Goal: Information Seeking & Learning: Learn about a topic

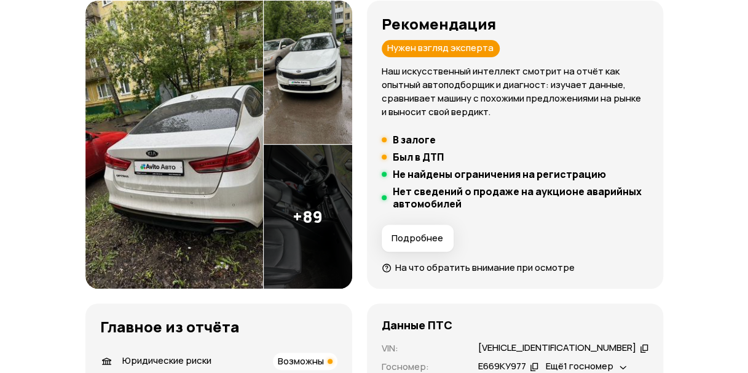
scroll to position [167, 0]
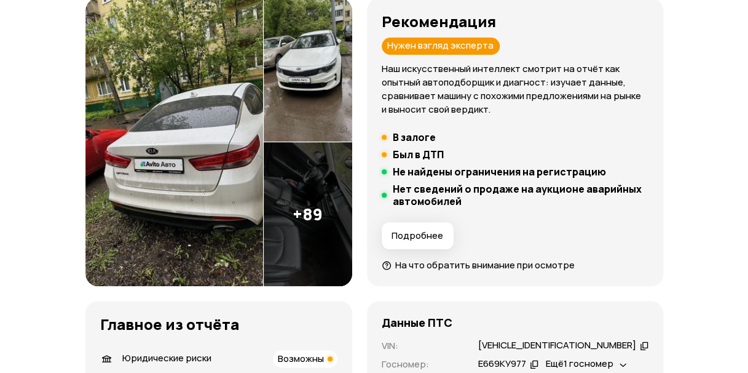
click at [319, 208] on img at bounding box center [308, 214] width 89 height 144
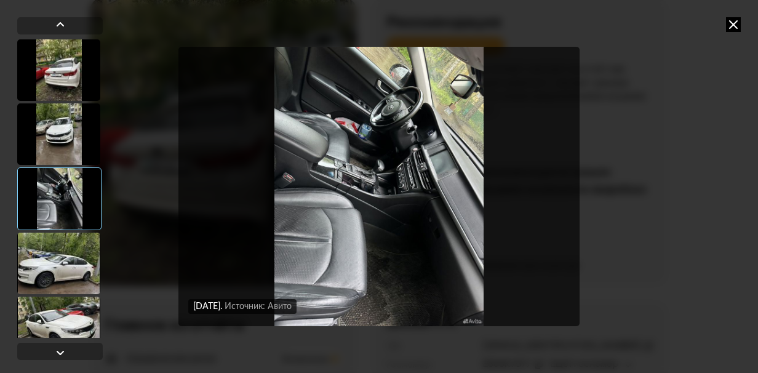
click at [57, 119] on div at bounding box center [58, 133] width 83 height 61
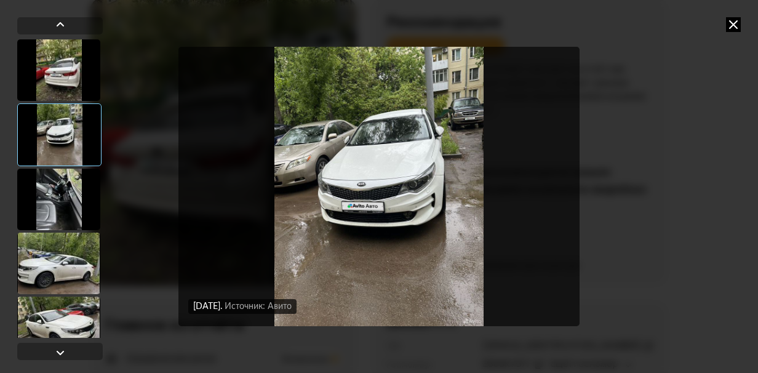
drag, startPoint x: 37, startPoint y: 190, endPoint x: 51, endPoint y: 192, distance: 14.4
click at [37, 191] on div at bounding box center [58, 198] width 83 height 61
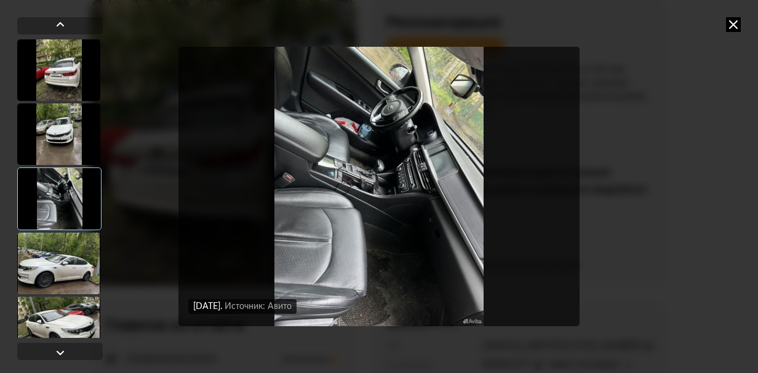
click at [46, 262] on div at bounding box center [58, 262] width 83 height 61
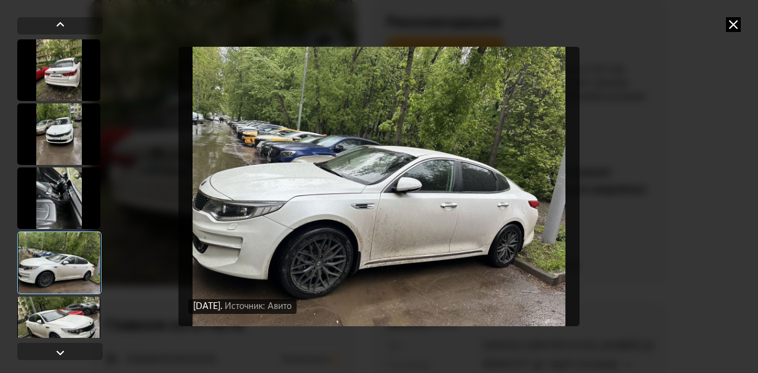
click at [46, 306] on div at bounding box center [58, 326] width 83 height 61
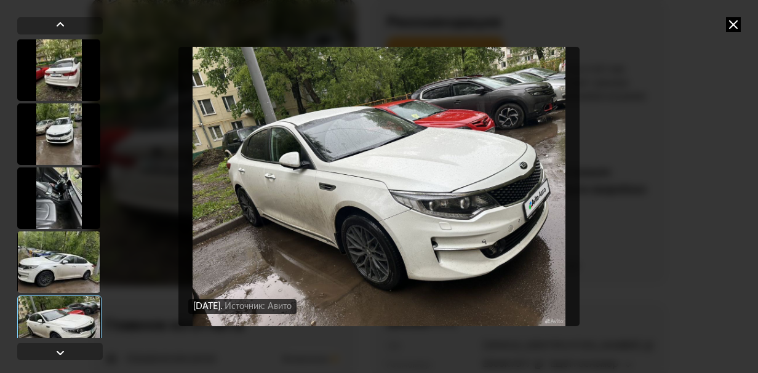
click at [737, 22] on icon at bounding box center [733, 24] width 15 height 15
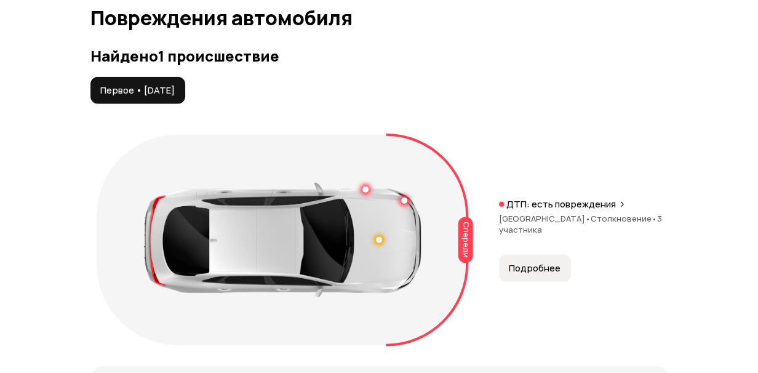
scroll to position [1397, 0]
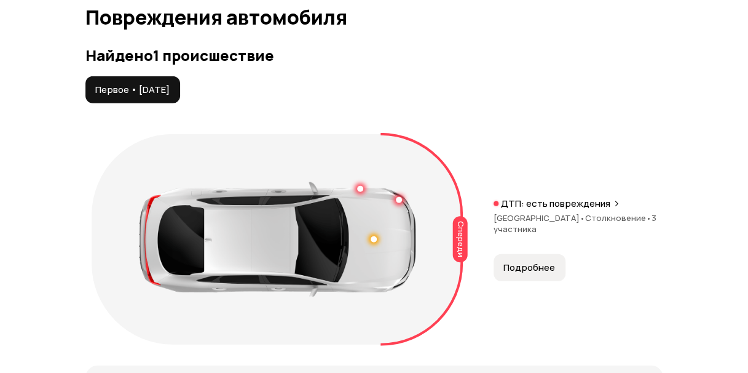
click at [539, 274] on span "Подробнее" at bounding box center [530, 267] width 52 height 12
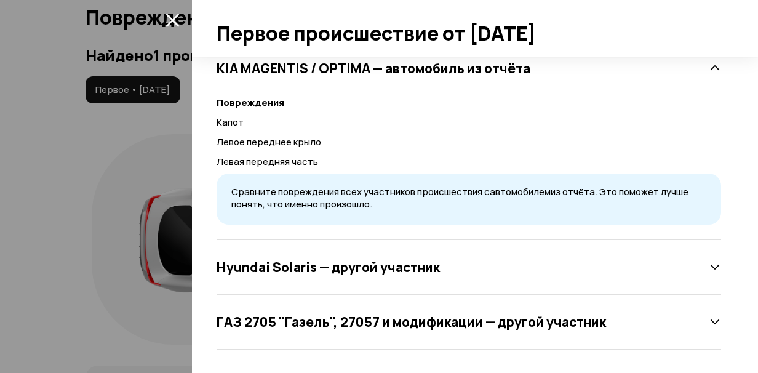
scroll to position [332, 0]
click at [714, 267] on div "Спереди ДТП ДТП от [DATE] Тип происшествия : Столкновение Регион : Москва KIA M…" at bounding box center [475, 215] width 566 height 316
click at [708, 262] on icon at bounding box center [714, 267] width 12 height 12
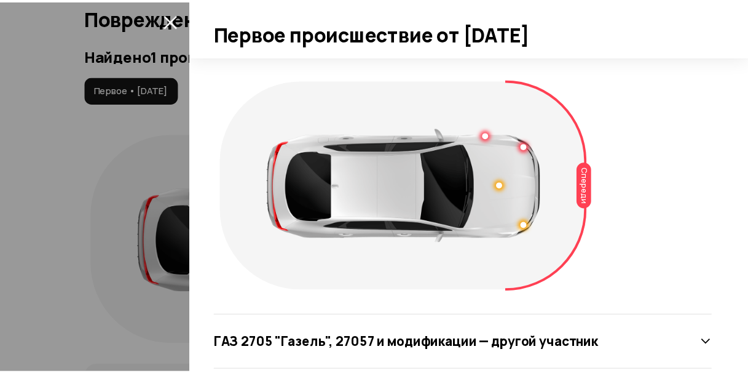
scroll to position [685, 0]
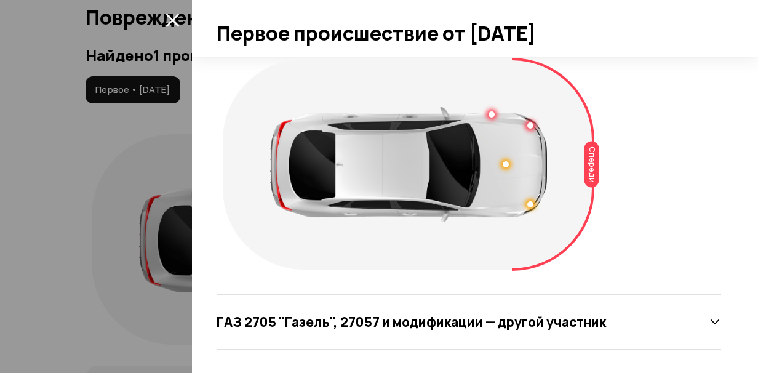
click at [85, 127] on div at bounding box center [379, 186] width 758 height 373
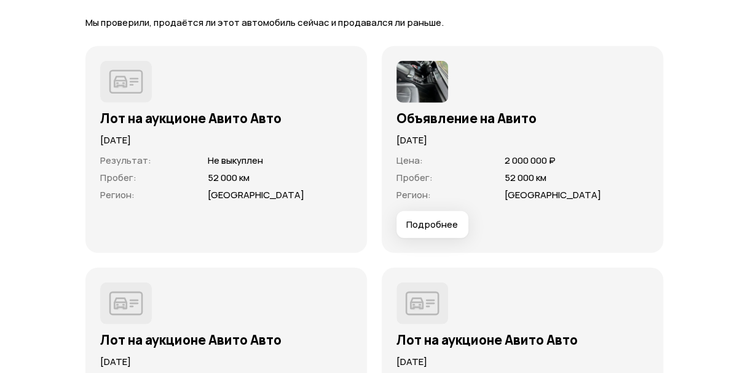
scroll to position [3969, 0]
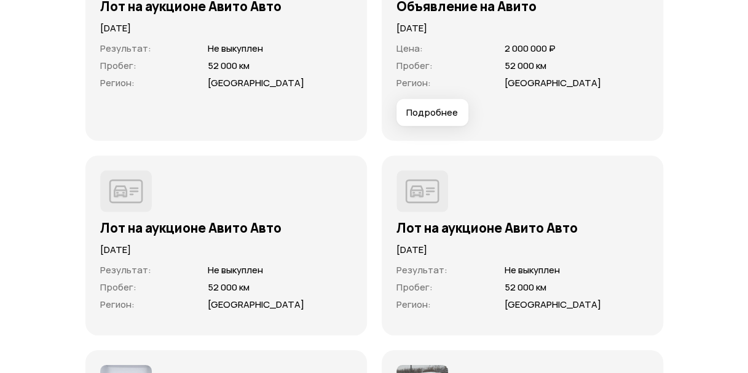
click at [452, 119] on span "Подробнее" at bounding box center [432, 112] width 52 height 12
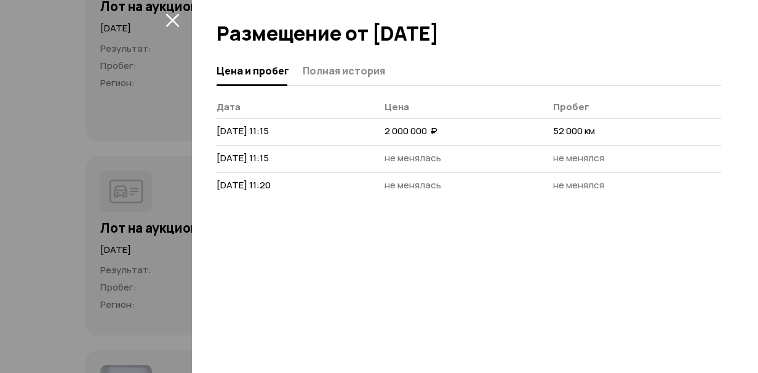
click at [64, 96] on div at bounding box center [379, 186] width 758 height 373
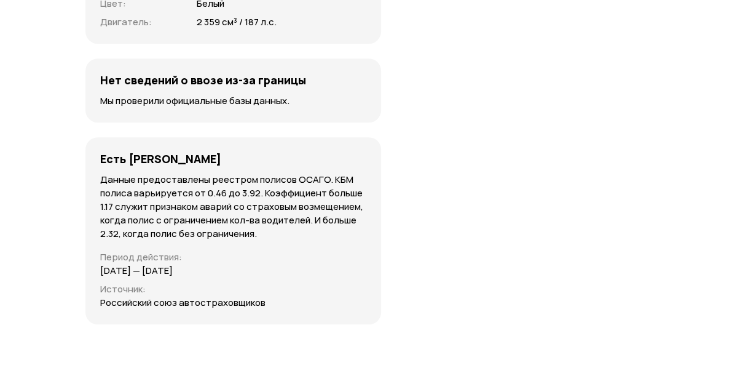
scroll to position [4863, 0]
